Goal: Information Seeking & Learning: Learn about a topic

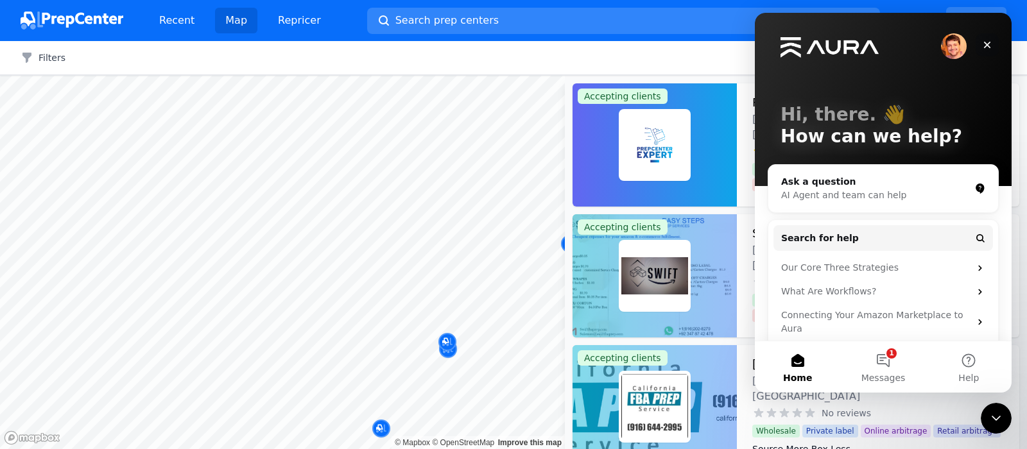
click at [985, 44] on icon "Close" at bounding box center [987, 45] width 10 height 10
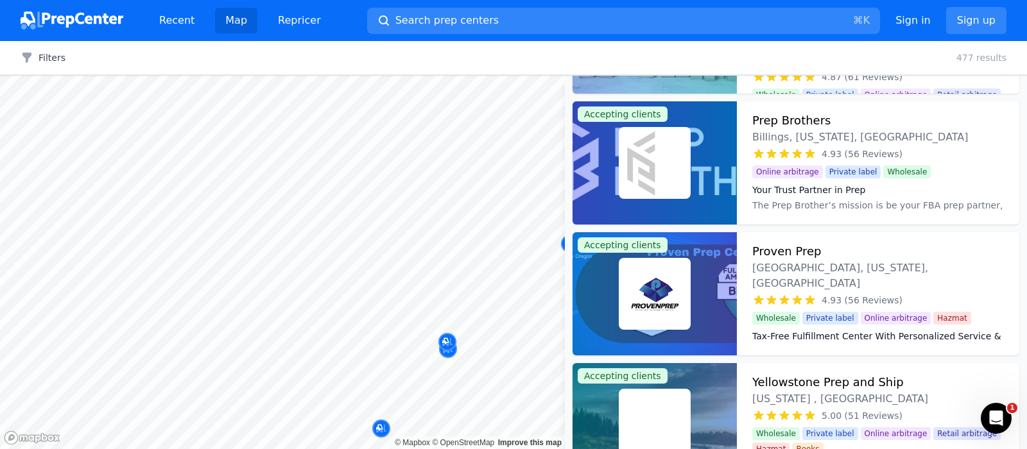
scroll to position [1173, 0]
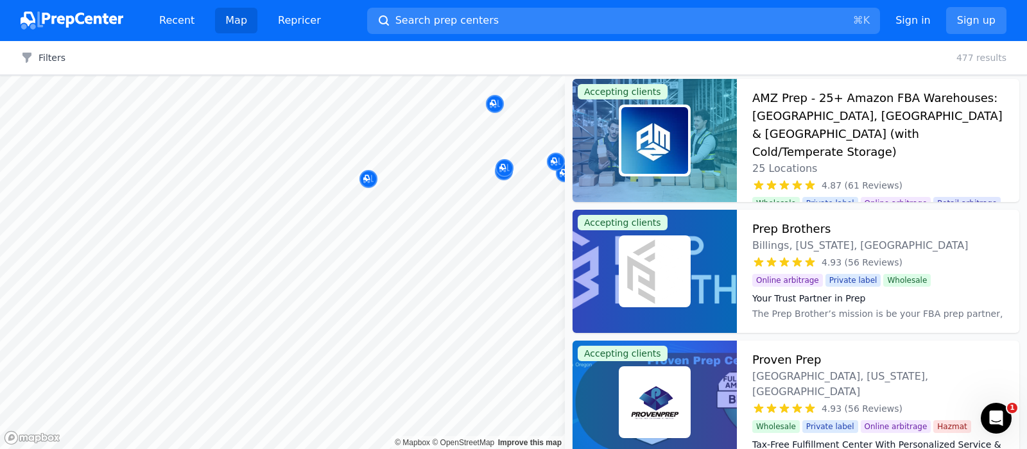
click at [341, 256] on body "Recent Map Repricer Search prep centers ⌘ K Open main menu Sign in Sign up Filt…" at bounding box center [513, 224] width 1027 height 449
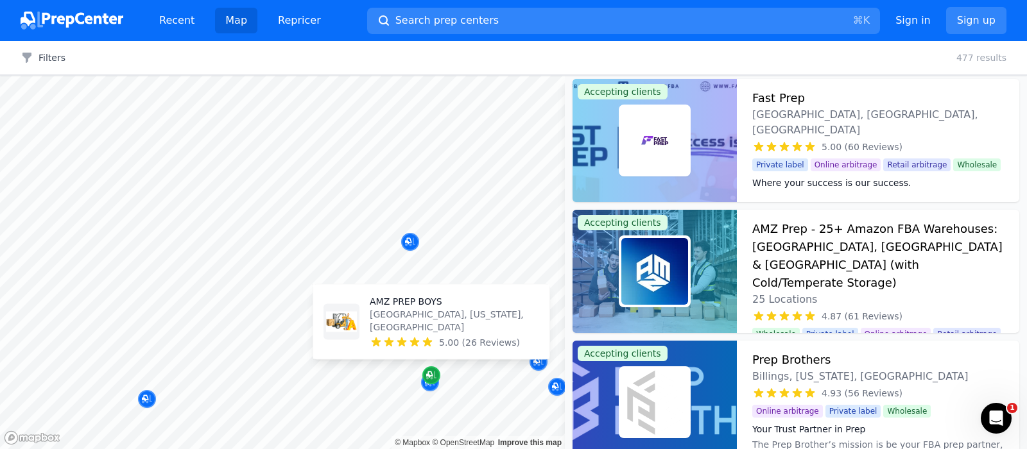
click at [431, 375] on icon "Map marker" at bounding box center [431, 375] width 10 height 13
click at [433, 376] on icon "Map marker" at bounding box center [431, 375] width 10 height 13
click at [433, 374] on icon "Map marker" at bounding box center [431, 375] width 10 height 13
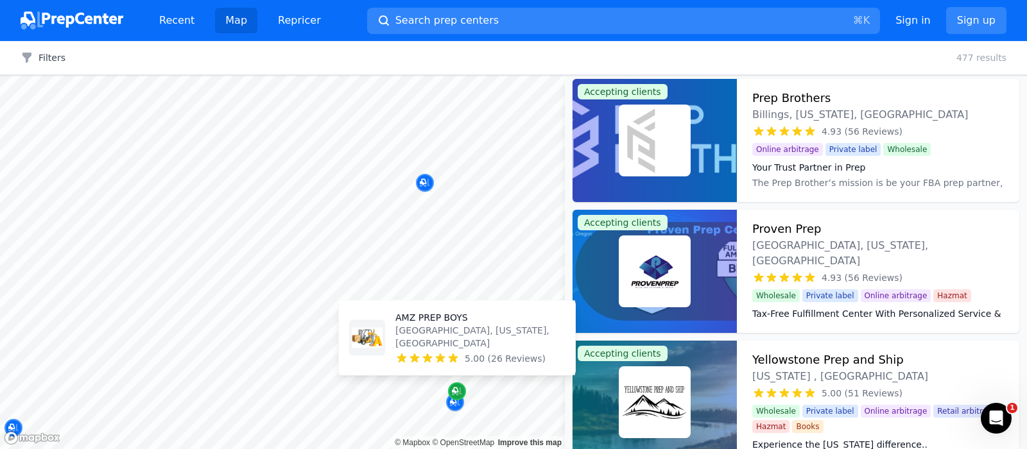
click at [455, 396] on icon "Map marker" at bounding box center [457, 391] width 10 height 13
click at [456, 396] on icon "Map marker" at bounding box center [457, 391] width 10 height 13
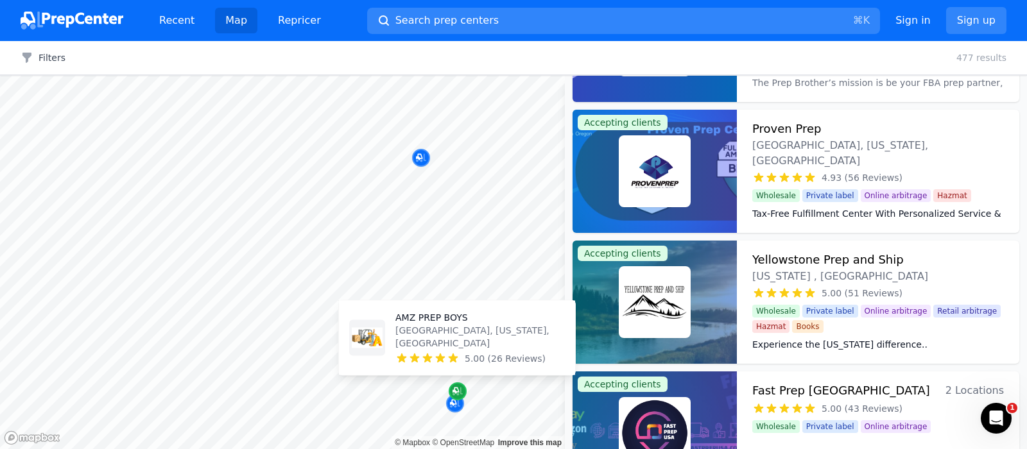
click at [456, 396] on icon "Map marker" at bounding box center [458, 391] width 10 height 13
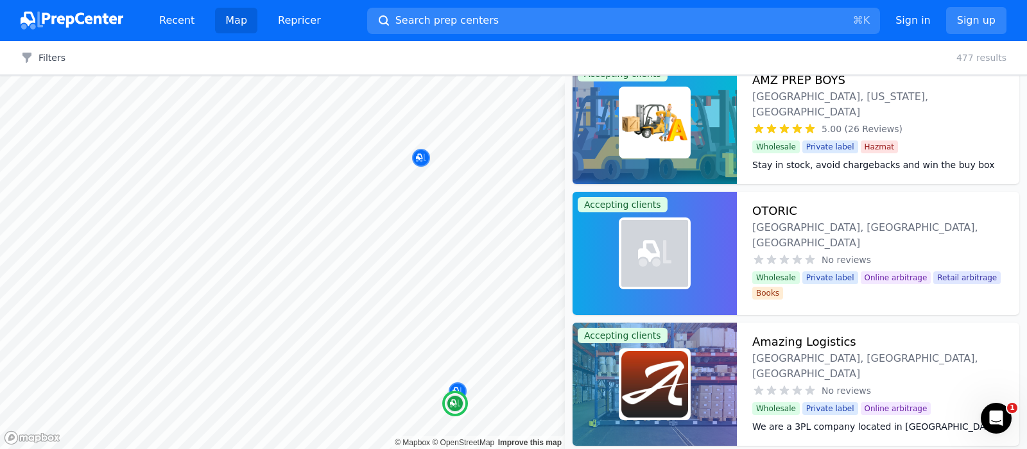
scroll to position [0, 0]
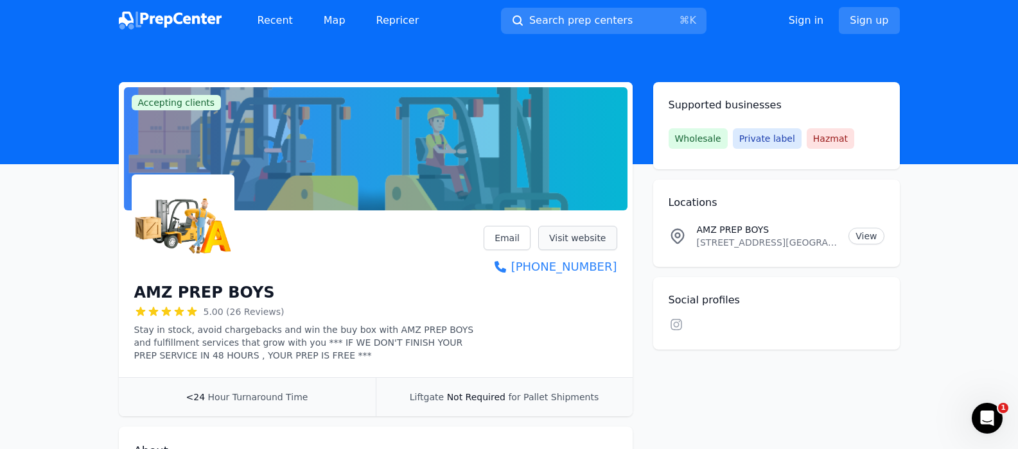
click at [568, 243] on link "Visit website" at bounding box center [577, 238] width 79 height 24
click at [566, 241] on link "Visit website" at bounding box center [577, 238] width 79 height 24
drag, startPoint x: 133, startPoint y: 291, endPoint x: 280, endPoint y: 291, distance: 147.0
click at [280, 291] on div "AMZ PREP BOYS 5.00 (26 Reviews) Stay in stock, avoid chargebacks and win the bu…" at bounding box center [376, 297] width 514 height 162
click at [872, 238] on link "View" at bounding box center [865, 236] width 35 height 17
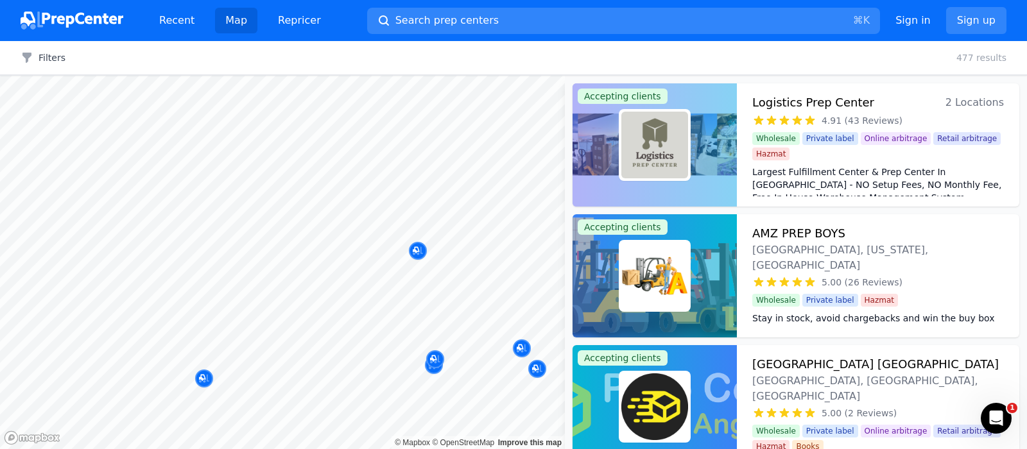
click at [346, 307] on body "Recent Map Repricer Search prep centers ⌘ K Open main menu Sign in Sign up Filt…" at bounding box center [513, 224] width 1027 height 449
click at [433, 325] on body "Recent Map Repricer Search prep centers ⌘ K Open main menu Sign in Sign up Filt…" at bounding box center [513, 224] width 1027 height 449
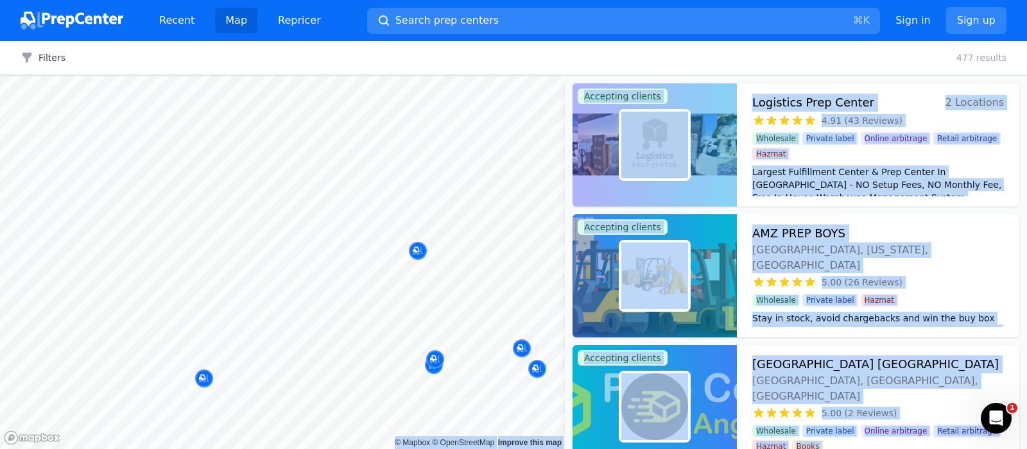
click at [412, 322] on body "Recent Map Repricer Search prep centers ⌘ K Open main menu Sign in Sign up Filt…" at bounding box center [513, 224] width 1027 height 449
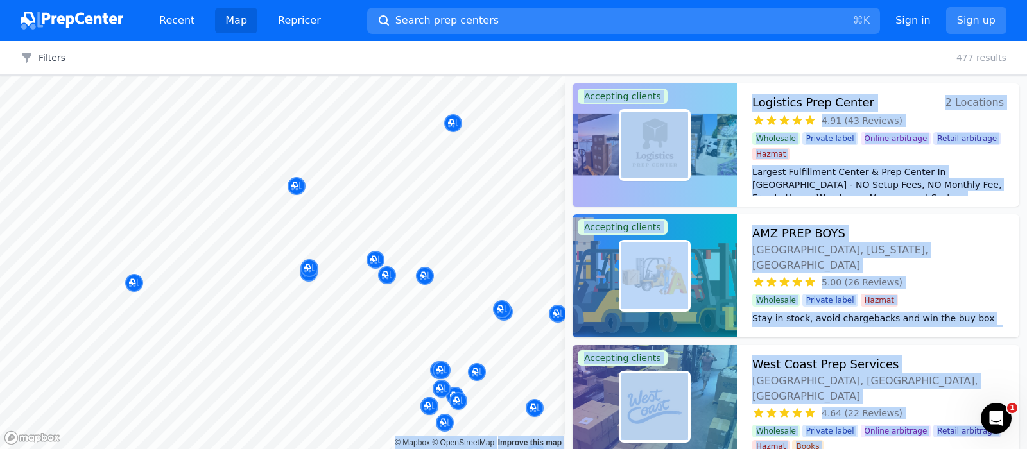
click at [472, 391] on body "Recent Map Repricer Search prep centers ⌘ K Open main menu Sign in Sign up Filt…" at bounding box center [513, 224] width 1027 height 449
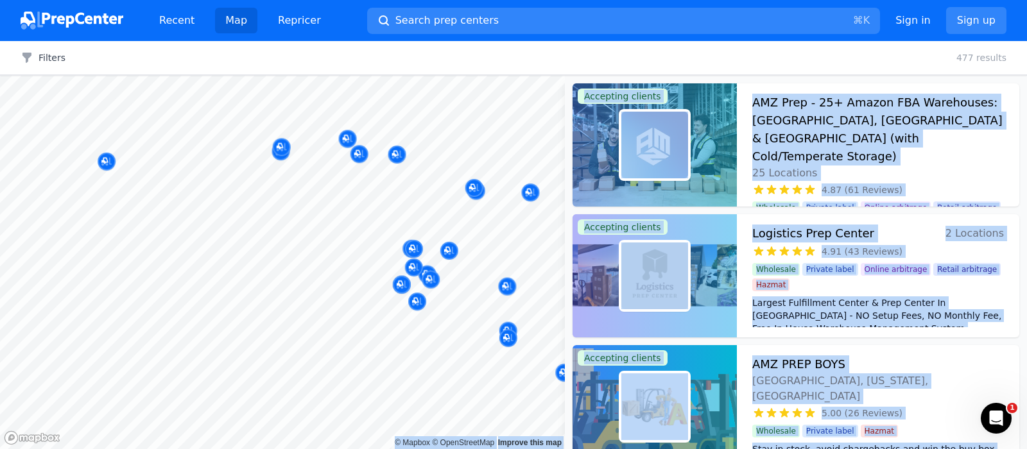
drag, startPoint x: 474, startPoint y: 404, endPoint x: 376, endPoint y: 268, distance: 168.4
click at [376, 268] on body "Recent Map Repricer Search prep centers ⌘ K Open main menu Sign in Sign up Filt…" at bounding box center [513, 224] width 1027 height 449
click at [472, 279] on div at bounding box center [510, 277] width 247 height 10
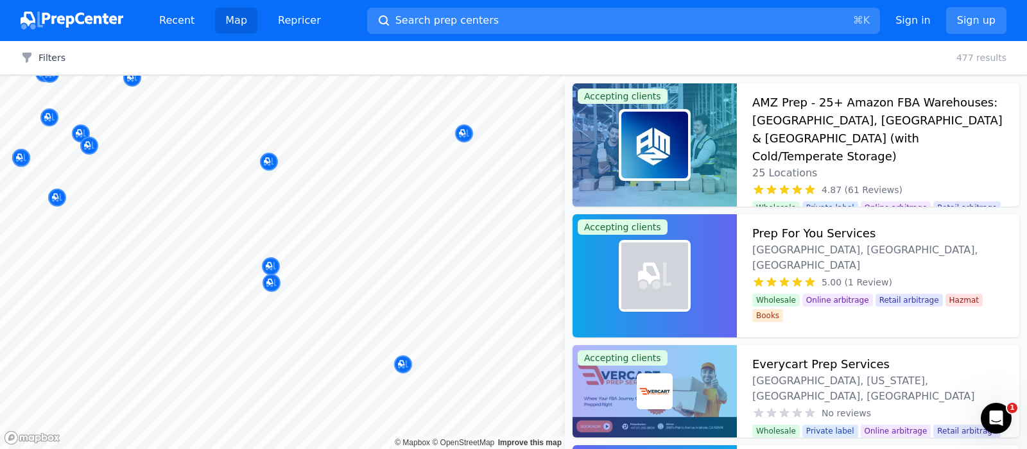
click at [272, 265] on div at bounding box center [271, 270] width 247 height 10
click at [271, 263] on div at bounding box center [377, 259] width 247 height 10
drag, startPoint x: 352, startPoint y: 288, endPoint x: 356, endPoint y: 297, distance: 10.4
click at [367, 299] on body "Recent Map Repricer Search prep centers ⌘ K Open main menu Sign in Sign up Filt…" at bounding box center [513, 224] width 1027 height 449
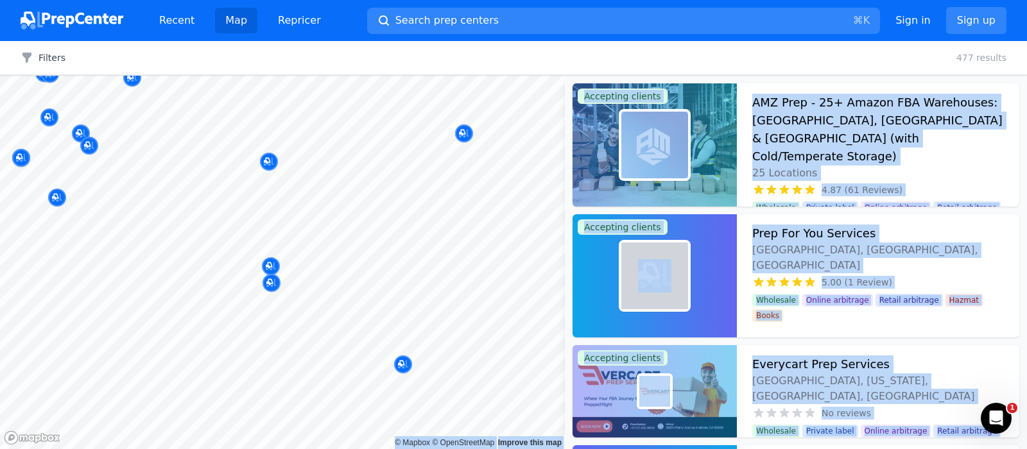
click at [491, 325] on body "Recent Map Repricer Search prep centers ⌘ K Open main menu Sign in Sign up Filt…" at bounding box center [513, 224] width 1027 height 449
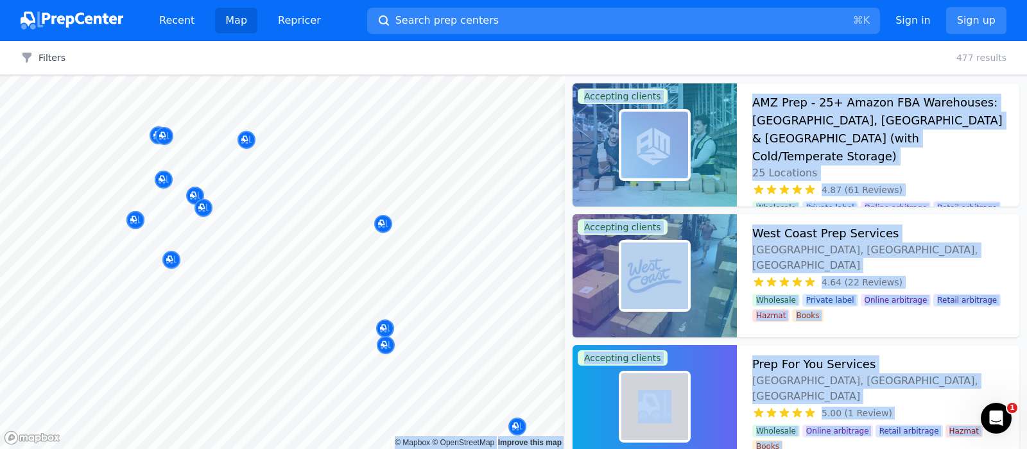
drag, startPoint x: 356, startPoint y: 297, endPoint x: 389, endPoint y: 313, distance: 36.2
click at [389, 313] on body "Recent Map Repricer Search prep centers ⌘ K Open main menu Sign in Sign up Filt…" at bounding box center [513, 224] width 1027 height 449
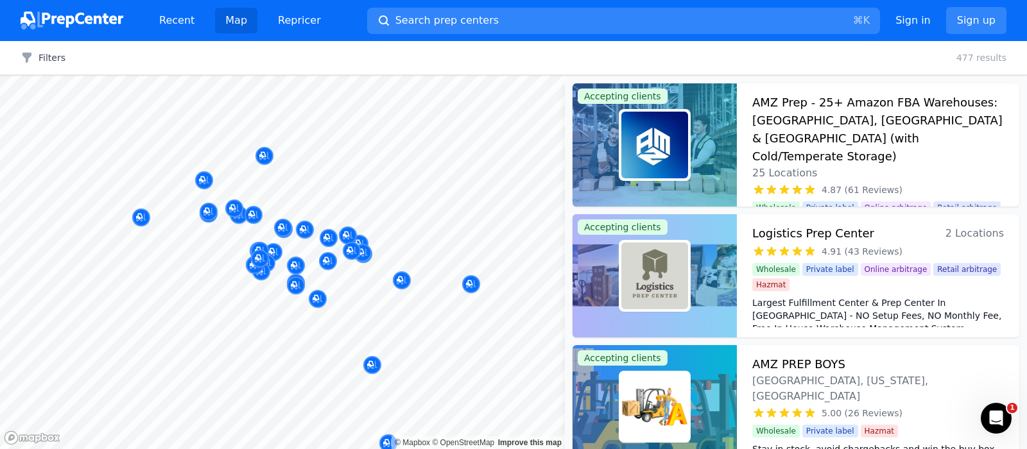
click at [407, 239] on div at bounding box center [418, 237] width 247 height 10
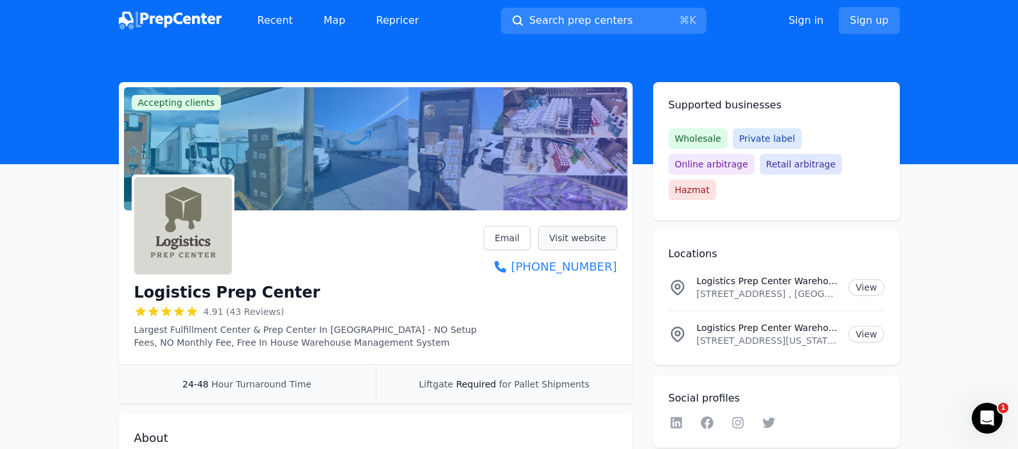
click at [581, 240] on link "Visit website" at bounding box center [577, 238] width 79 height 24
click at [415, 168] on div at bounding box center [375, 148] width 503 height 123
click at [191, 215] on img at bounding box center [183, 226] width 98 height 98
drag, startPoint x: 460, startPoint y: 174, endPoint x: 476, endPoint y: 174, distance: 16.1
click at [461, 174] on div at bounding box center [375, 148] width 503 height 123
